Goal: Task Accomplishment & Management: Manage account settings

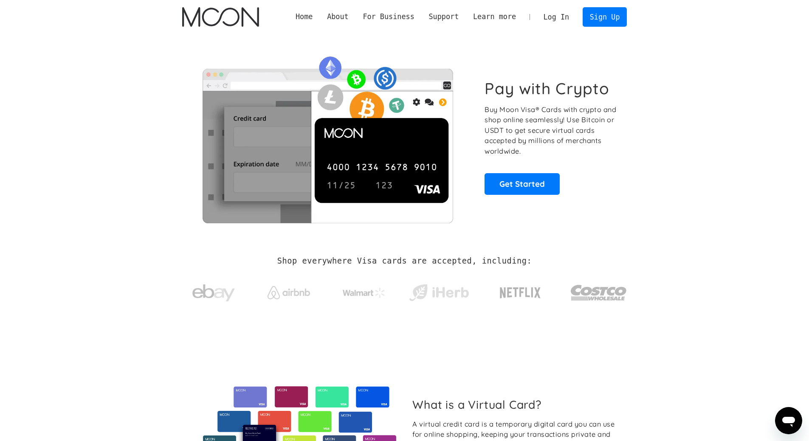
click at [560, 21] on link "Log In" at bounding box center [556, 17] width 40 height 19
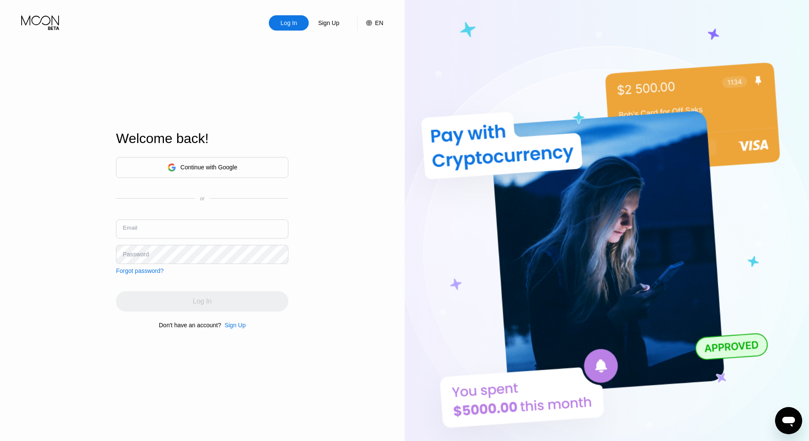
click at [160, 228] on input "text" at bounding box center [202, 228] width 172 height 19
drag, startPoint x: 137, startPoint y: 228, endPoint x: 110, endPoint y: 228, distance: 27.2
click at [110, 228] on div "Log In Sign Up EN Language English Save Welcome back! Continue with Google or E…" at bounding box center [202, 242] width 405 height 485
paste input "ilid40149@protonmail.com"
type input "dilid40149@protonmail.com"
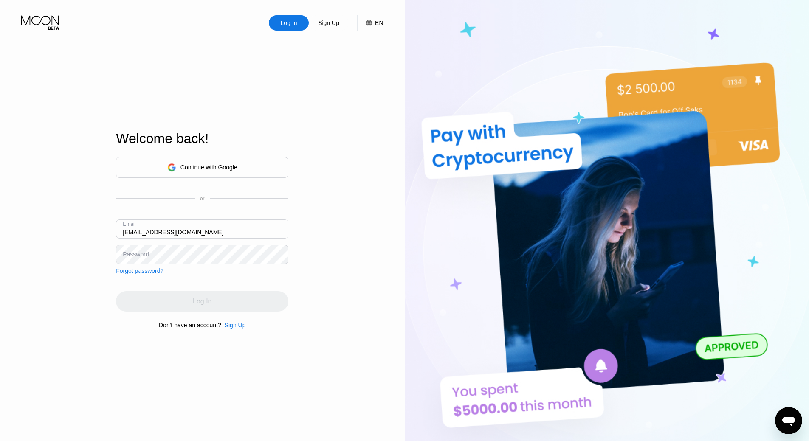
click at [143, 252] on div "Password" at bounding box center [136, 254] width 26 height 7
click at [143, 255] on div "Password" at bounding box center [136, 254] width 26 height 7
click at [119, 257] on div "Password" at bounding box center [202, 254] width 172 height 19
click at [127, 257] on div "Password" at bounding box center [136, 254] width 26 height 7
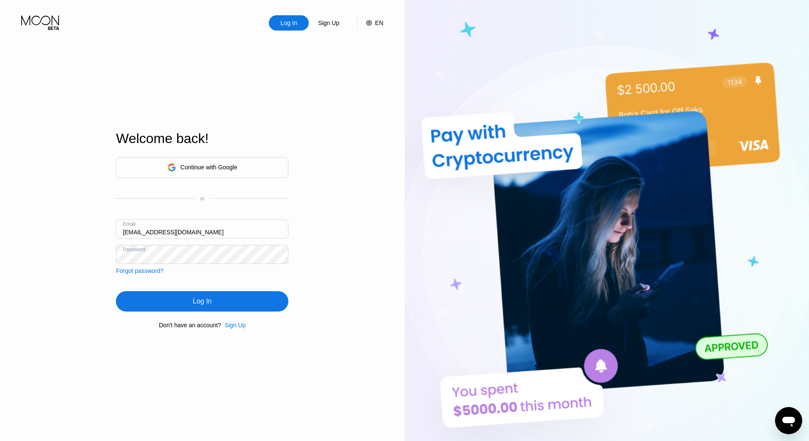
click at [192, 308] on div "Log In" at bounding box center [202, 301] width 172 height 20
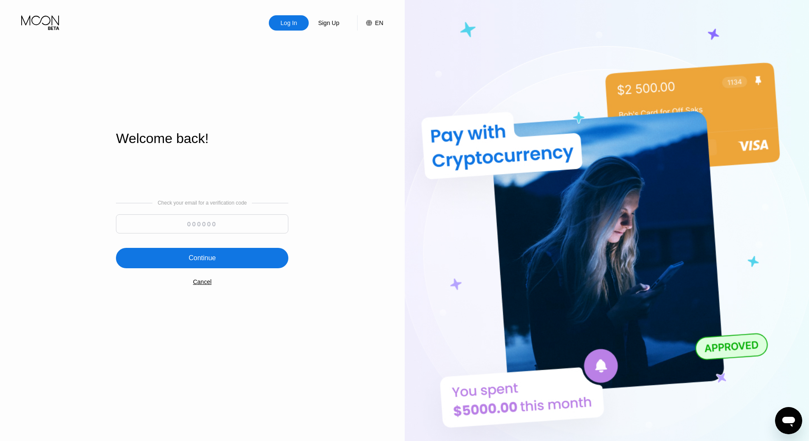
click at [203, 227] on input at bounding box center [202, 223] width 172 height 19
paste input "371235"
type input "371235"
click at [212, 257] on div "Continue" at bounding box center [202, 258] width 27 height 8
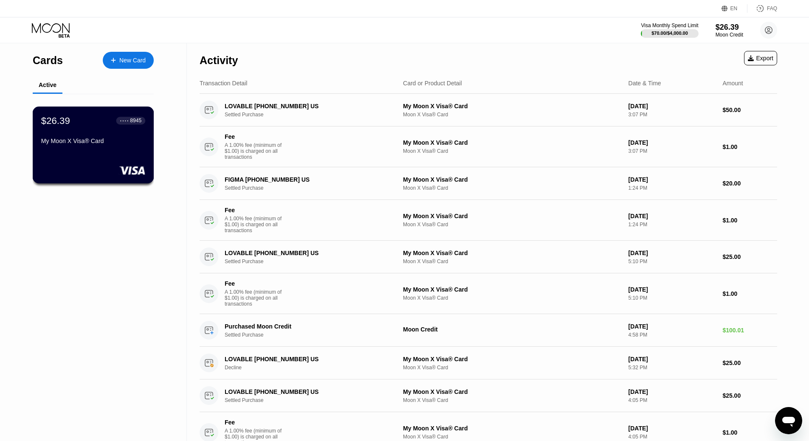
click at [84, 148] on div "My Moon X Visa® Card" at bounding box center [93, 143] width 104 height 10
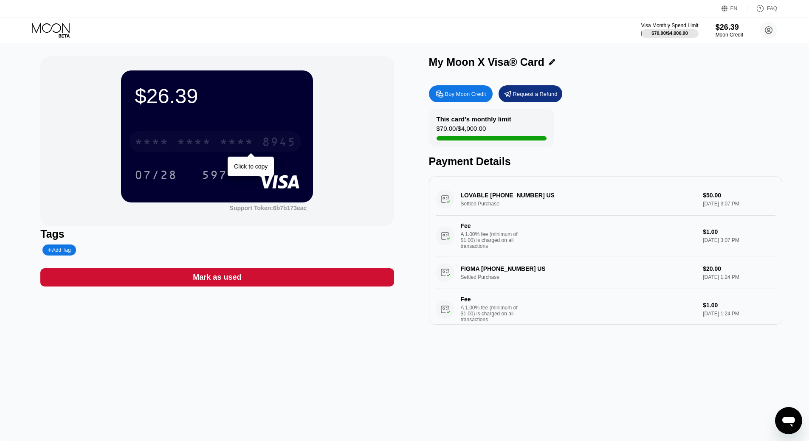
click at [236, 144] on div "* * * *" at bounding box center [236, 143] width 34 height 14
click at [189, 346] on div "$26.39 4513 6500 2266 8945 07/28 597 Support Token: 6b7b173eac Tags Add Tag Mar…" at bounding box center [404, 242] width 809 height 398
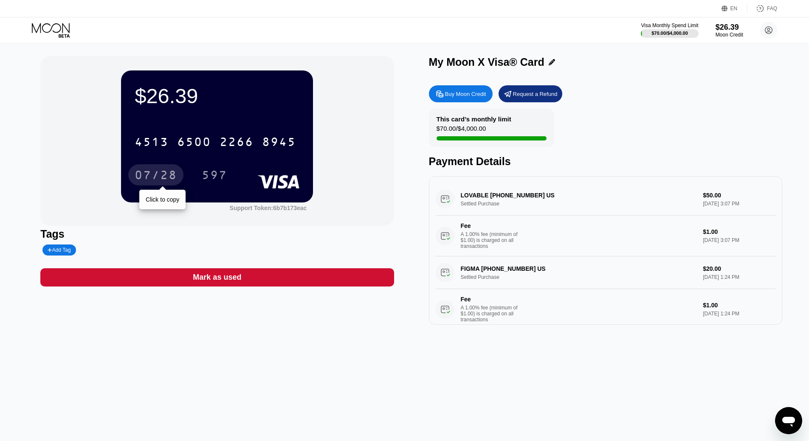
click at [158, 172] on div "07/28" at bounding box center [156, 176] width 42 height 14
